Goal: Task Accomplishment & Management: Manage account settings

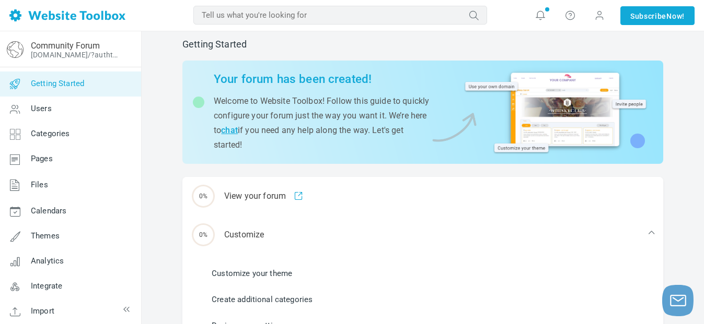
scroll to position [6, 0]
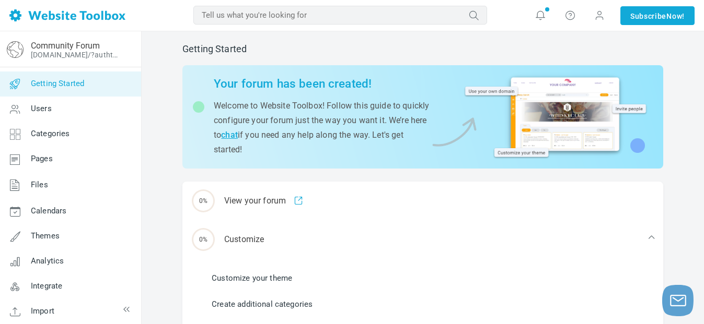
click at [408, 125] on p "Welcome to Website Toolbox! Follow this guide to quickly configure your forum j…" at bounding box center [322, 128] width 216 height 58
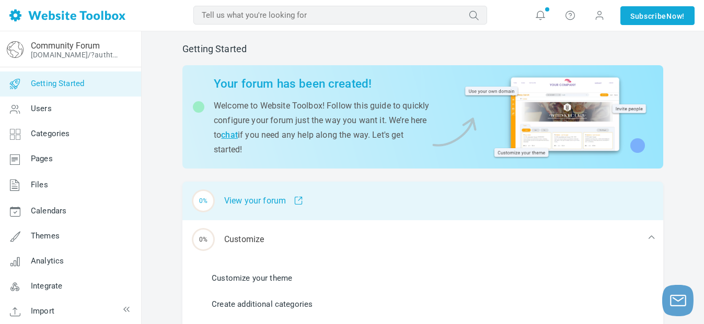
click at [338, 200] on div "0% View your forum" at bounding box center [422, 201] width 480 height 39
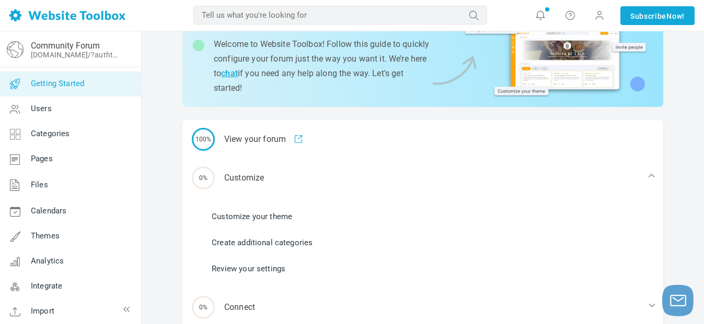
scroll to position [71, 0]
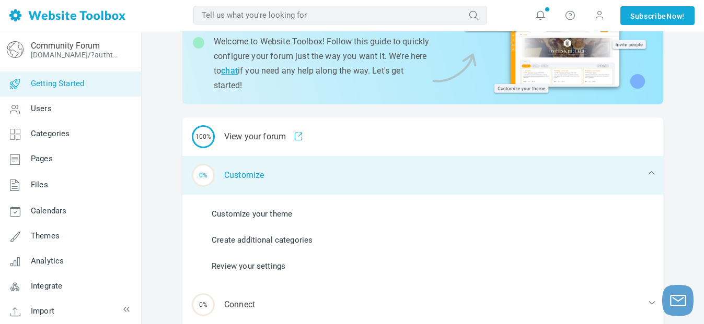
click at [267, 183] on div "0% Customize" at bounding box center [422, 175] width 480 height 39
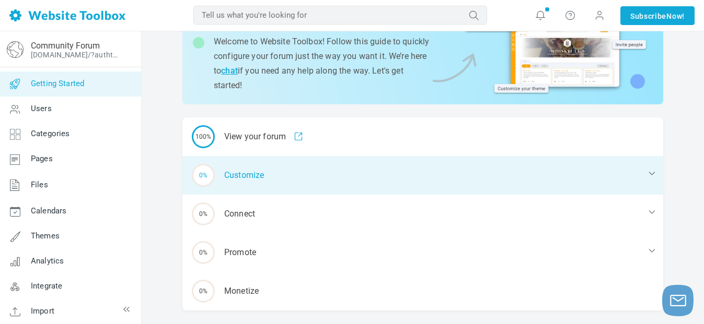
click at [644, 172] on div "0% Customize" at bounding box center [422, 175] width 480 height 39
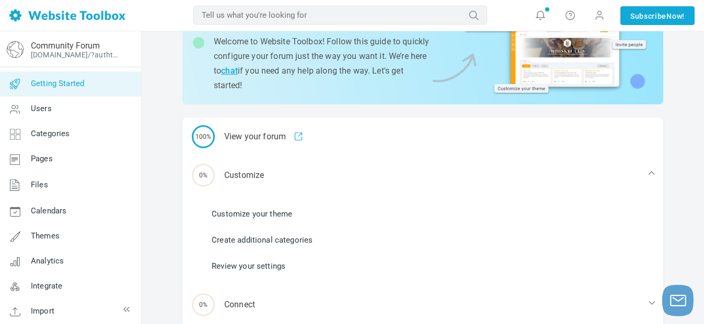
click at [244, 213] on link "Customize your theme" at bounding box center [252, 213] width 80 height 11
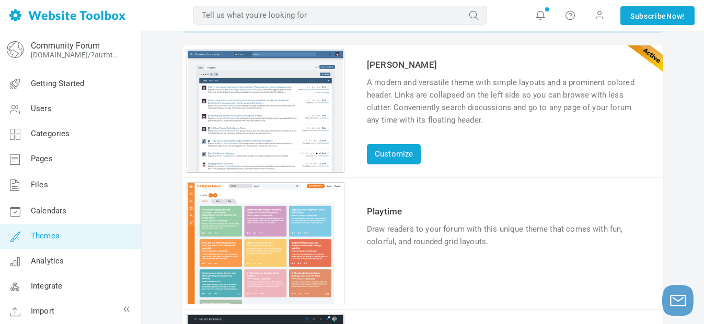
scroll to position [52, 0]
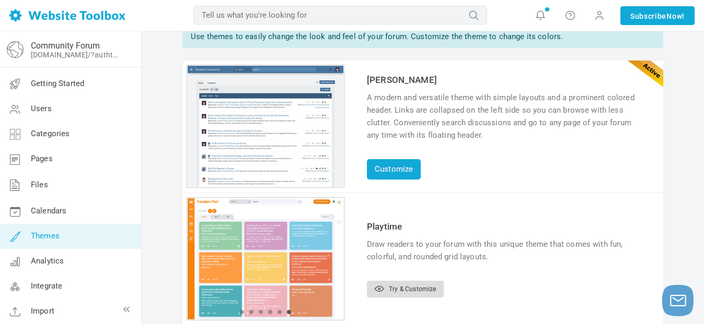
click at [419, 290] on link "Try & Customize" at bounding box center [405, 289] width 77 height 17
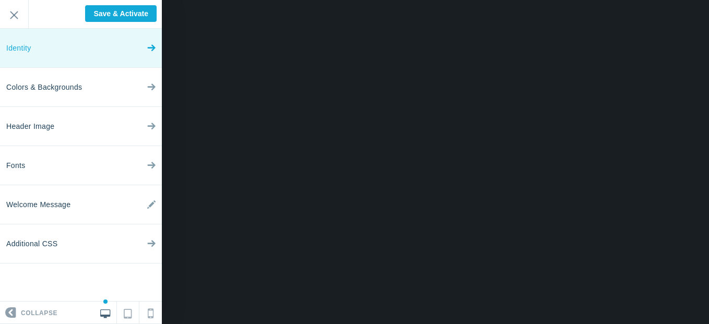
click at [75, 52] on link "Identity" at bounding box center [81, 48] width 162 height 39
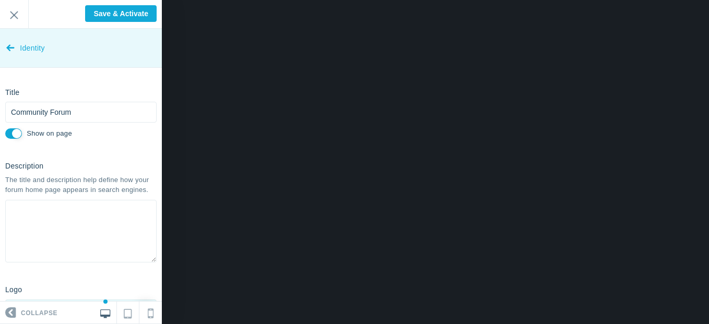
click at [37, 50] on span "Identity" at bounding box center [32, 48] width 25 height 39
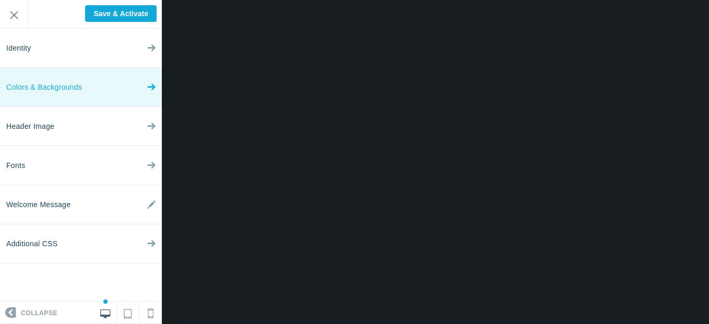
click at [46, 83] on span "Colors & Backgrounds" at bounding box center [44, 87] width 76 height 39
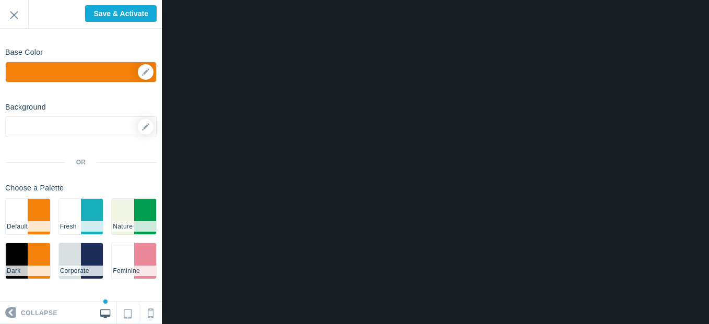
scroll to position [70, 0]
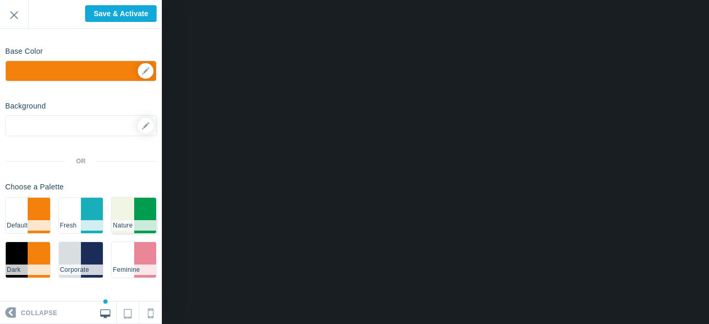
click at [134, 213] on li "#009d50" at bounding box center [145, 216] width 22 height 36
checkbox input "false"
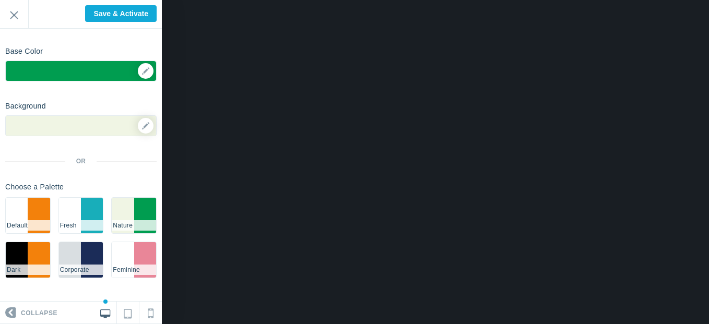
scroll to position [0, 0]
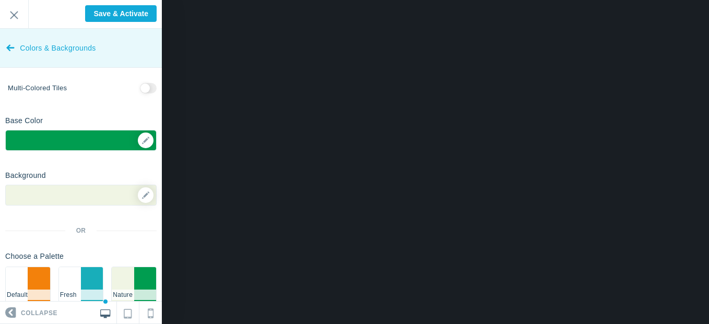
click at [8, 49] on icon at bounding box center [10, 45] width 8 height 39
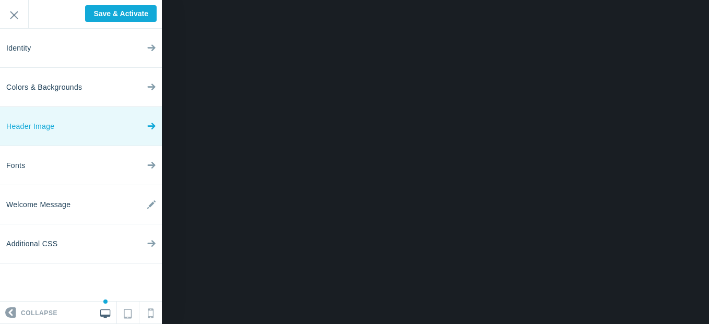
click at [45, 128] on span "Header Image" at bounding box center [30, 126] width 48 height 39
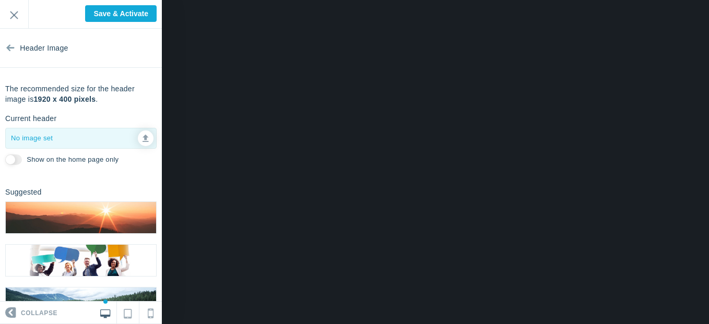
click at [72, 142] on div at bounding box center [81, 138] width 150 height 20
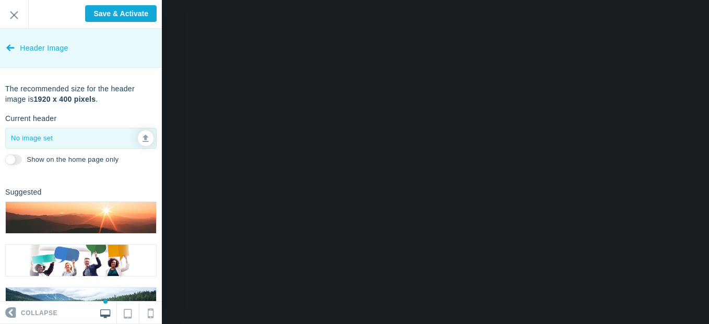
click at [8, 48] on icon at bounding box center [10, 45] width 8 height 39
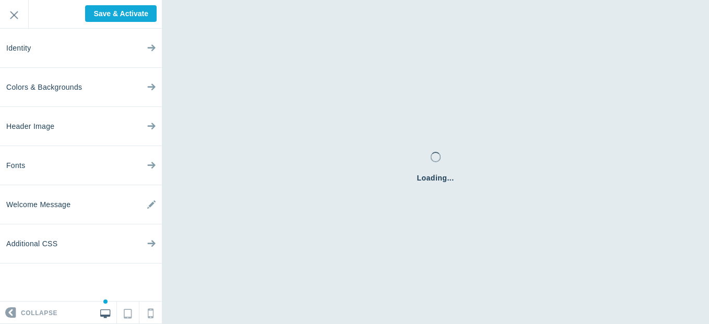
click at [504, 48] on div "Loading..." at bounding box center [435, 162] width 547 height 324
